Goal: Transaction & Acquisition: Purchase product/service

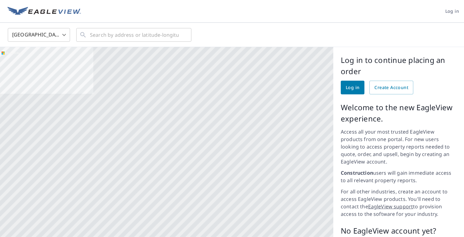
click at [349, 88] on span "Log in" at bounding box center [353, 88] width 14 height 8
click at [348, 85] on span "Log in" at bounding box center [353, 88] width 14 height 8
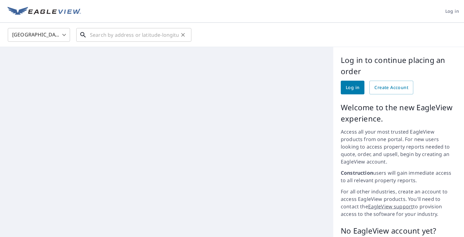
click at [123, 30] on input "text" at bounding box center [134, 34] width 89 height 17
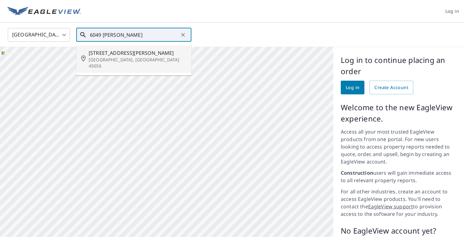
click at [94, 60] on p "[GEOGRAPHIC_DATA], [GEOGRAPHIC_DATA] 45056" at bounding box center [138, 63] width 98 height 12
type input "[STREET_ADDRESS][PERSON_NAME]"
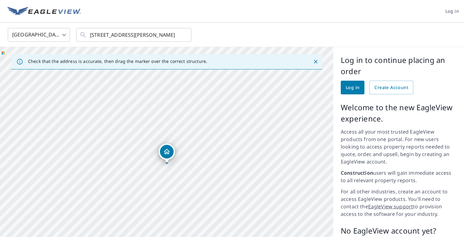
click at [162, 153] on div "Dropped pin, building 1, Residential property, 6049 Stillwell Rd Oxford, OH 450…" at bounding box center [167, 152] width 14 height 14
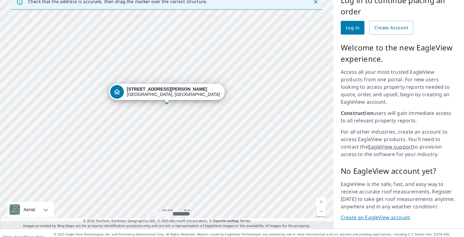
scroll to position [52, 0]
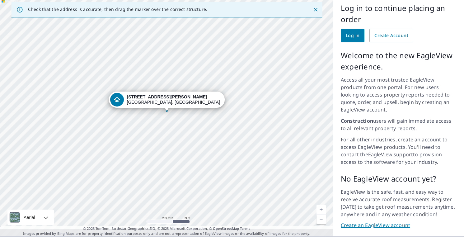
click at [357, 36] on span "Log in" at bounding box center [353, 36] width 14 height 8
